Goal: Task Accomplishment & Management: Complete application form

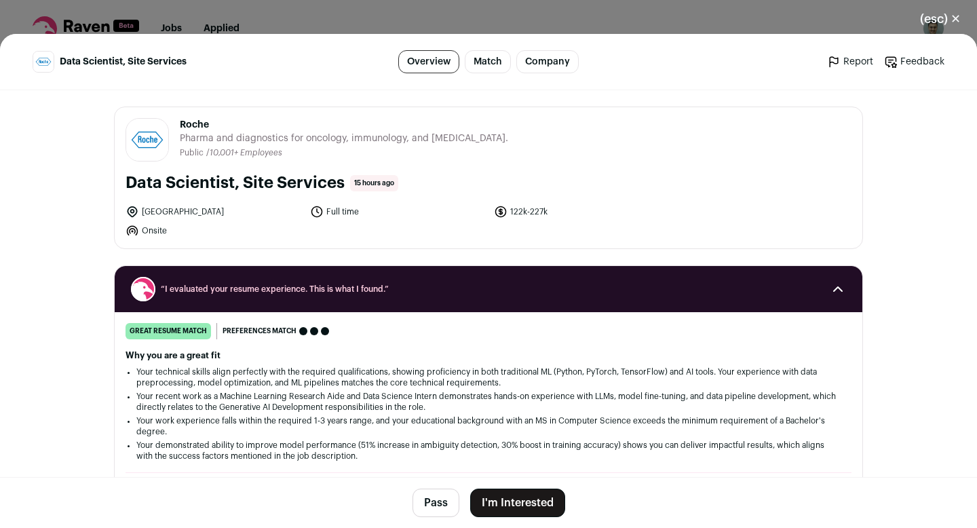
click at [515, 505] on button "I'm Interested" at bounding box center [517, 503] width 95 height 29
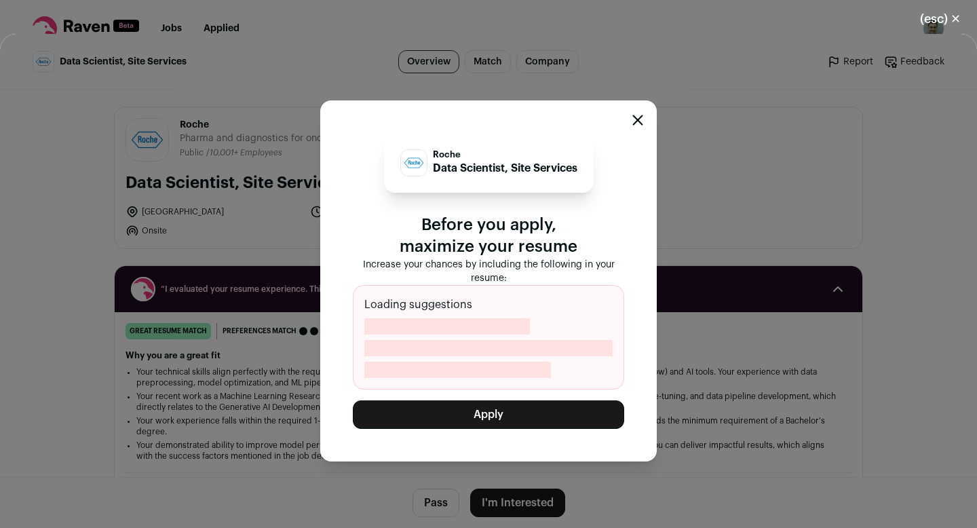
click at [497, 411] on button "Apply" at bounding box center [488, 414] width 271 height 29
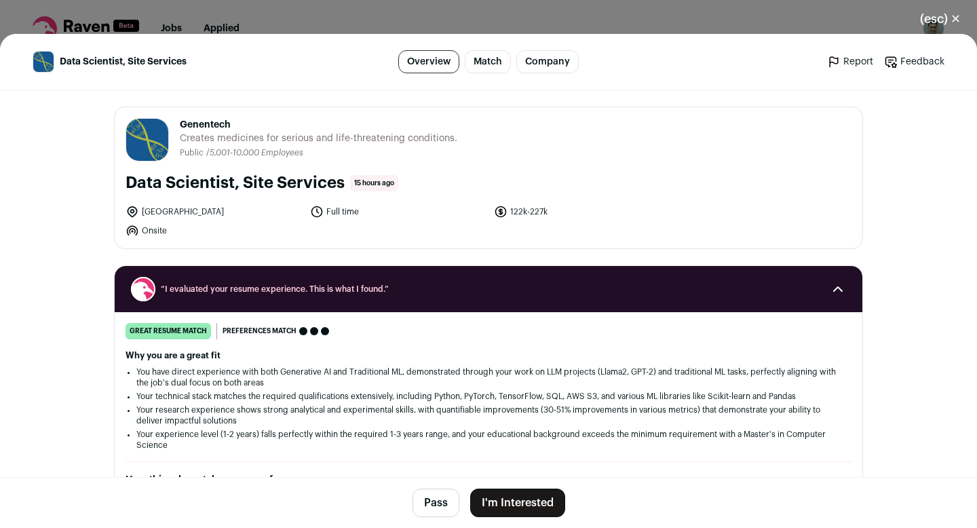
click at [535, 496] on button "I'm Interested" at bounding box center [517, 503] width 95 height 29
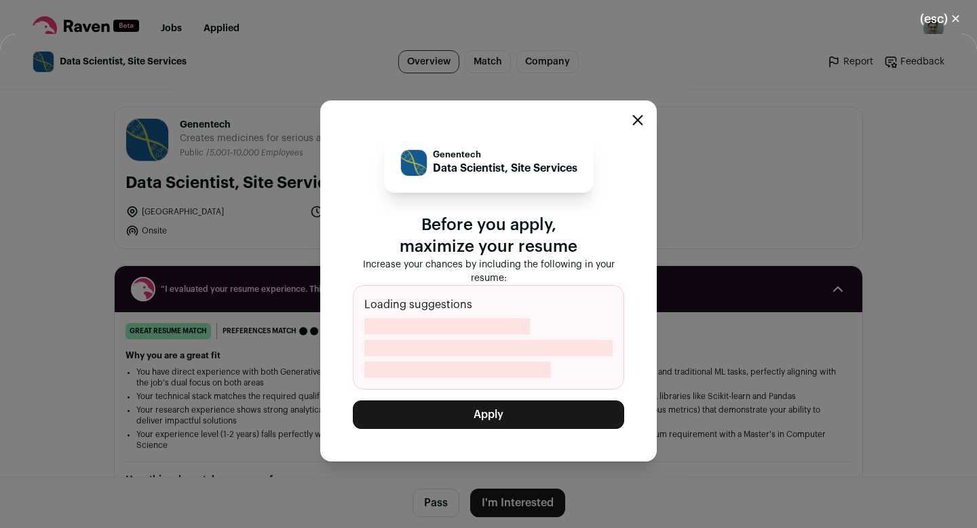
click at [504, 405] on button "Apply" at bounding box center [488, 414] width 271 height 29
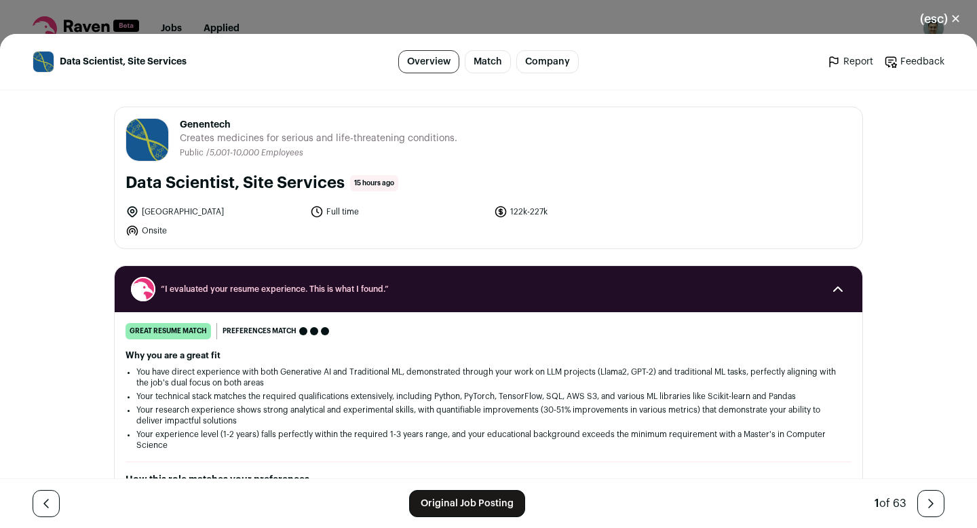
click at [467, 499] on link "Original Job Posting" at bounding box center [467, 503] width 116 height 27
